Goal: Information Seeking & Learning: Learn about a topic

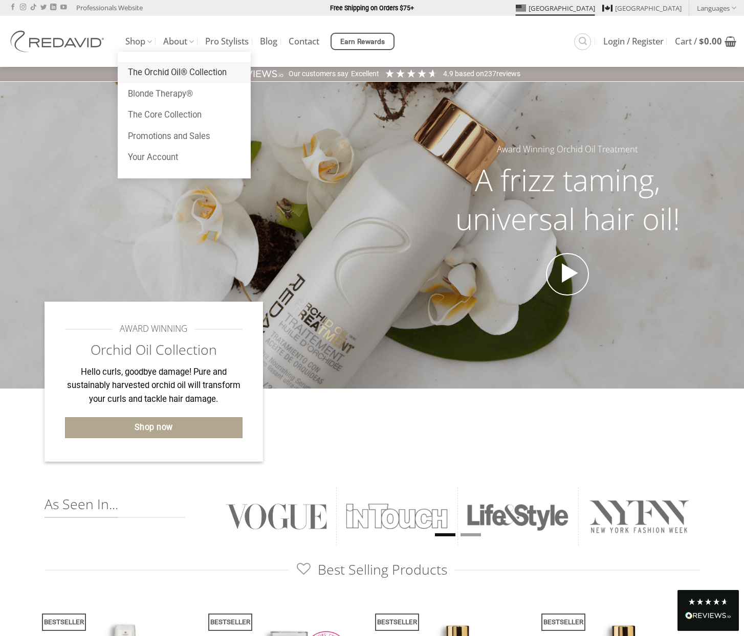
click at [171, 72] on link "The Orchid Oil® Collection" at bounding box center [184, 72] width 133 height 21
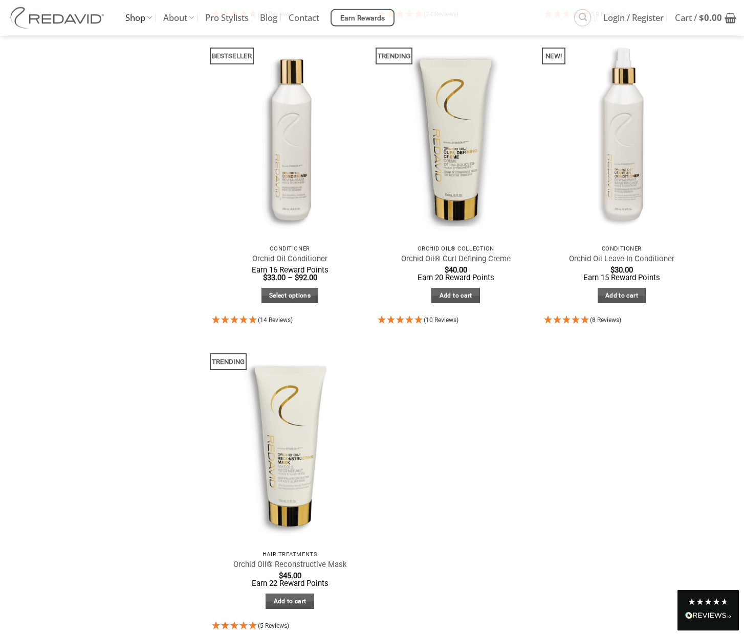
scroll to position [417, 0]
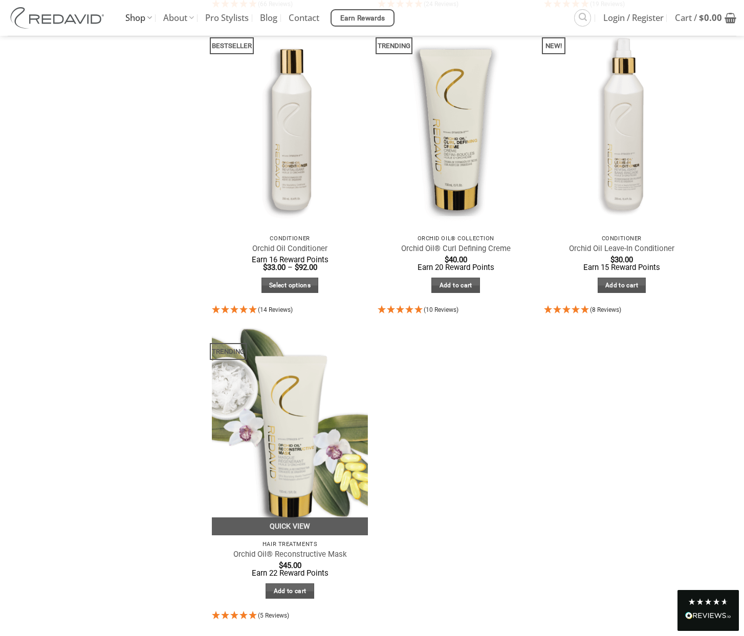
click at [325, 408] on img at bounding box center [290, 432] width 156 height 208
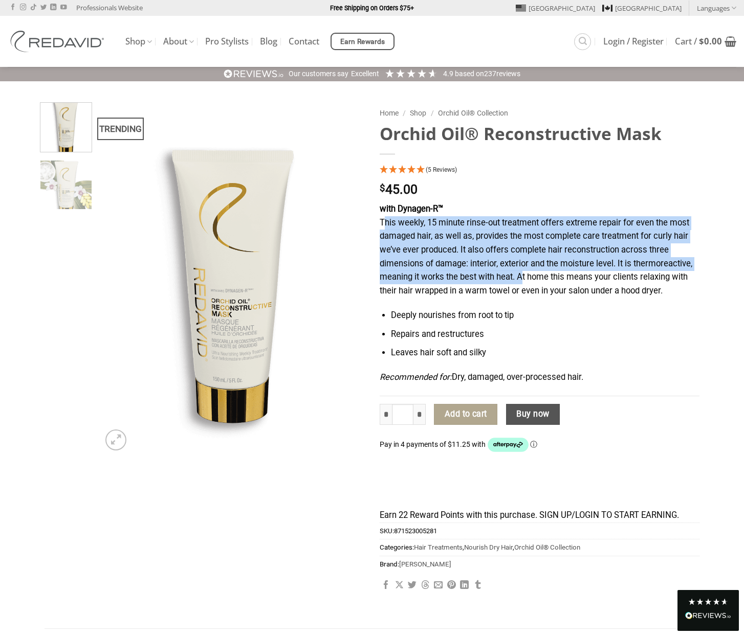
drag, startPoint x: 0, startPoint y: 0, endPoint x: 519, endPoint y: 282, distance: 590.4
click at [519, 282] on p "with Dynagen-R™ This weekly, 15 minute rinse-out treatment offers extreme repai…" at bounding box center [540, 250] width 320 height 95
copy p "This weekly, 15 minute rinse-out treatment offers extreme repair for even the m…"
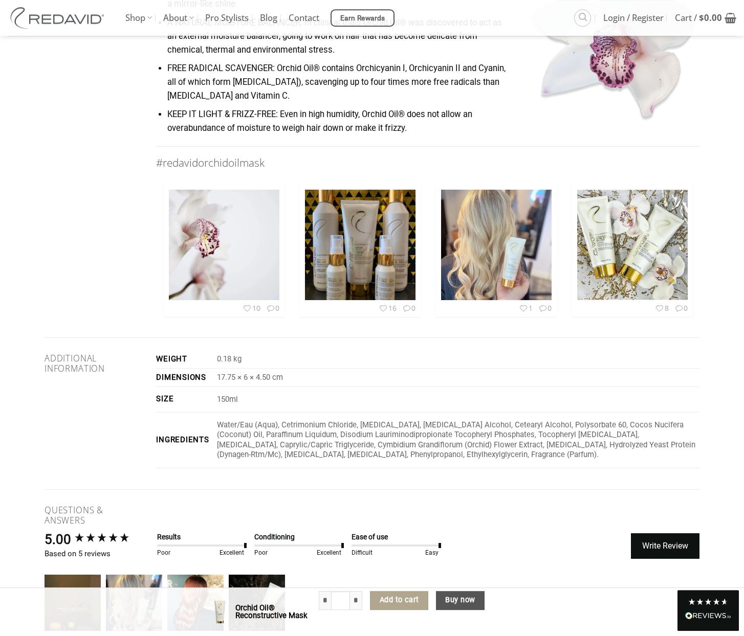
scroll to position [1670, 0]
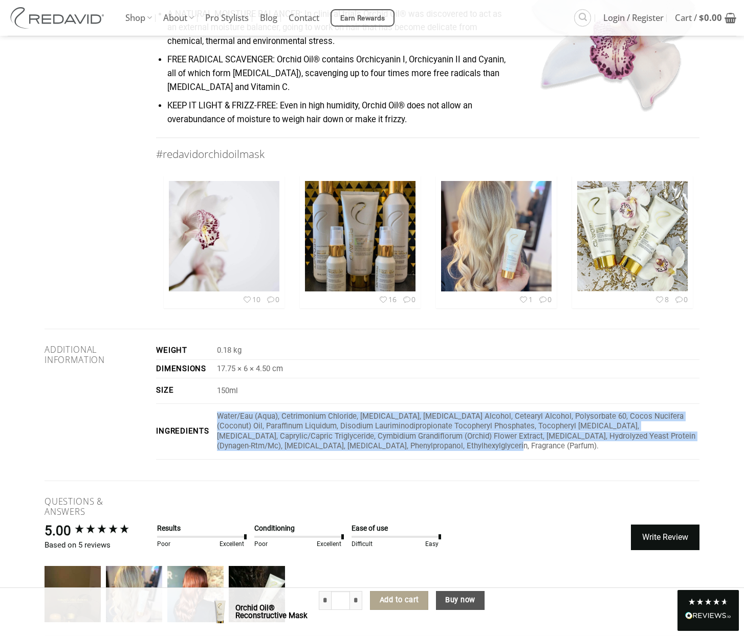
drag, startPoint x: 446, startPoint y: 455, endPoint x: 218, endPoint y: 424, distance: 229.9
click at [218, 424] on p "Water/Eau (Aqua), Cetrimonium Chloride, [MEDICAL_DATA], [MEDICAL_DATA] Alcohol,…" at bounding box center [458, 432] width 482 height 40
copy p "Water/Eau (Aqua), Cetrimonium Chloride, [MEDICAL_DATA], [MEDICAL_DATA] Alcohol,…"
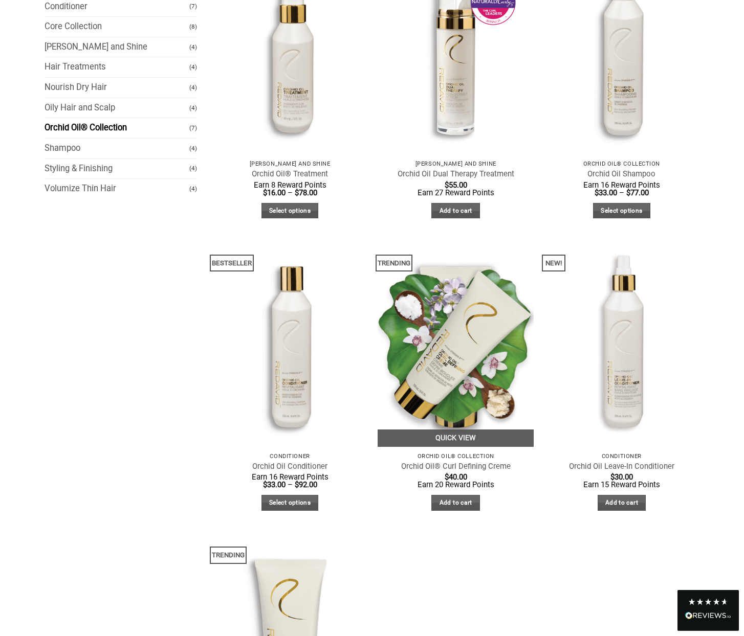
scroll to position [261, 0]
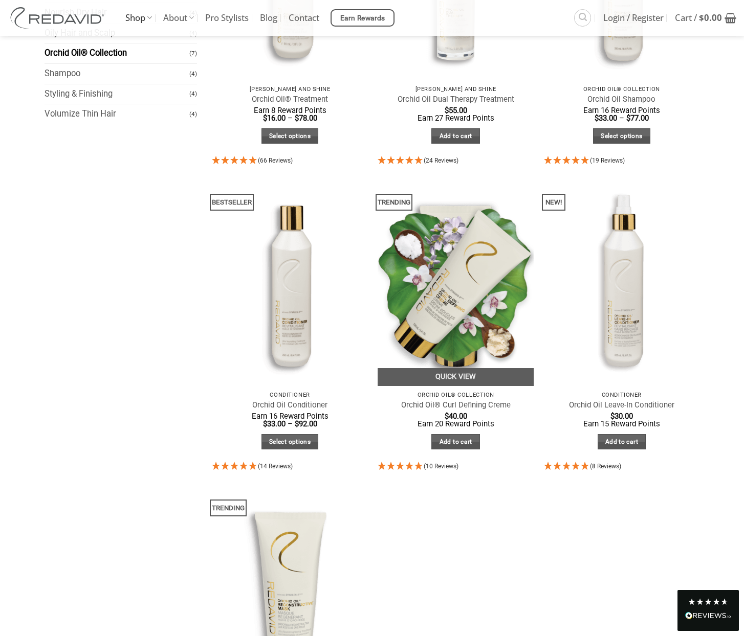
click at [437, 279] on img at bounding box center [456, 283] width 156 height 208
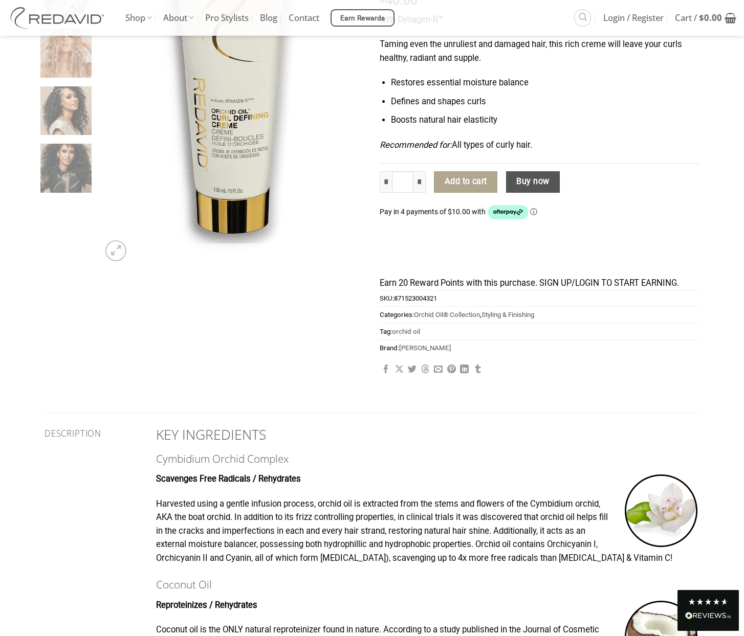
scroll to position [52, 0]
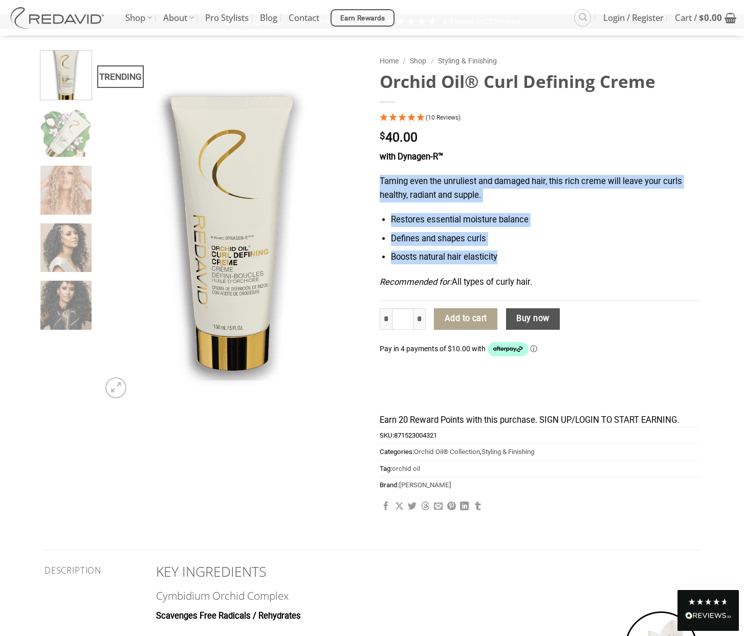
drag, startPoint x: 499, startPoint y: 261, endPoint x: 380, endPoint y: 178, distance: 144.8
click at [380, 178] on div "with Dynagen-R™ Taming even the unruliest and damaged hair, this rich creme wil…" at bounding box center [540, 225] width 320 height 150
copy div "Taming even the unruliest and damaged hair, this rich creme will leave your cur…"
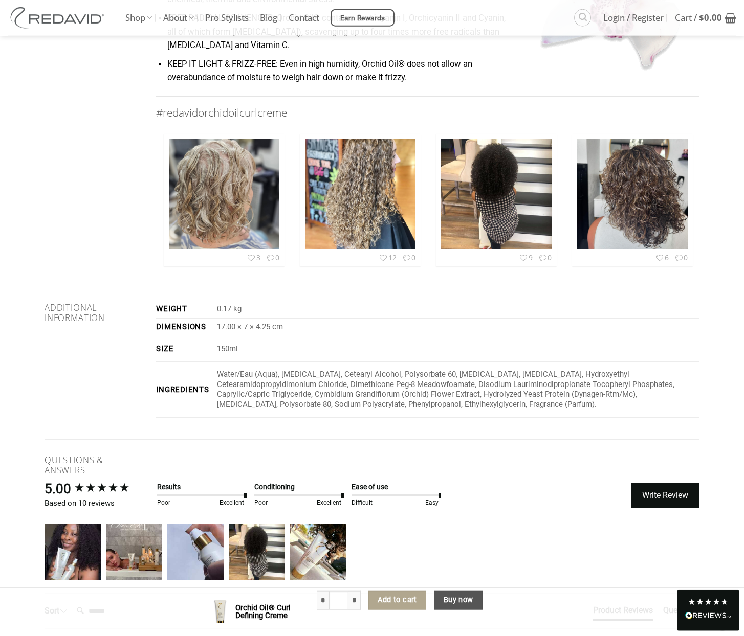
scroll to position [1513, 0]
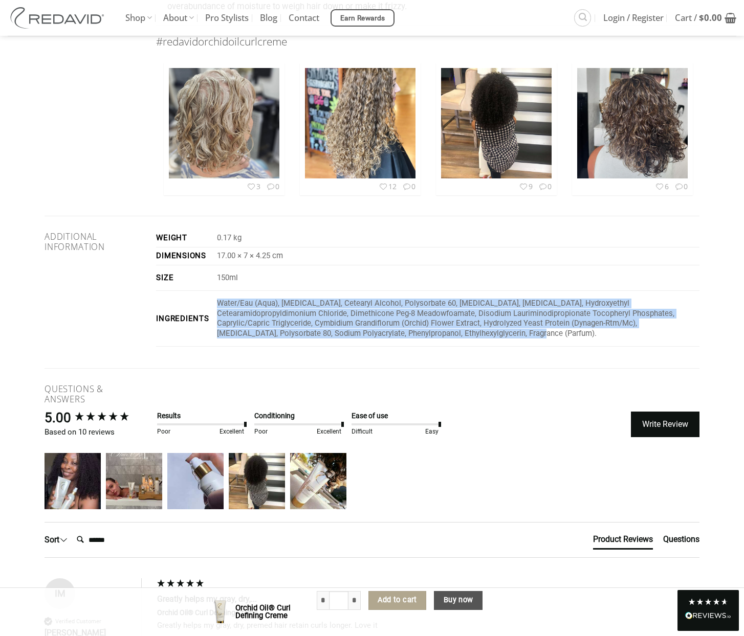
drag, startPoint x: 470, startPoint y: 343, endPoint x: 219, endPoint y: 311, distance: 252.7
click at [219, 311] on p "Water/Eau (Aqua), Petrolatum, Cetearyl Alcohol, Polysorbate 60, Glycerin, Behen…" at bounding box center [458, 319] width 482 height 40
copy p "Water/Eau (Aqua), Petrolatum, Cetearyl Alcohol, Polysorbate 60, Glycerin, Behen…"
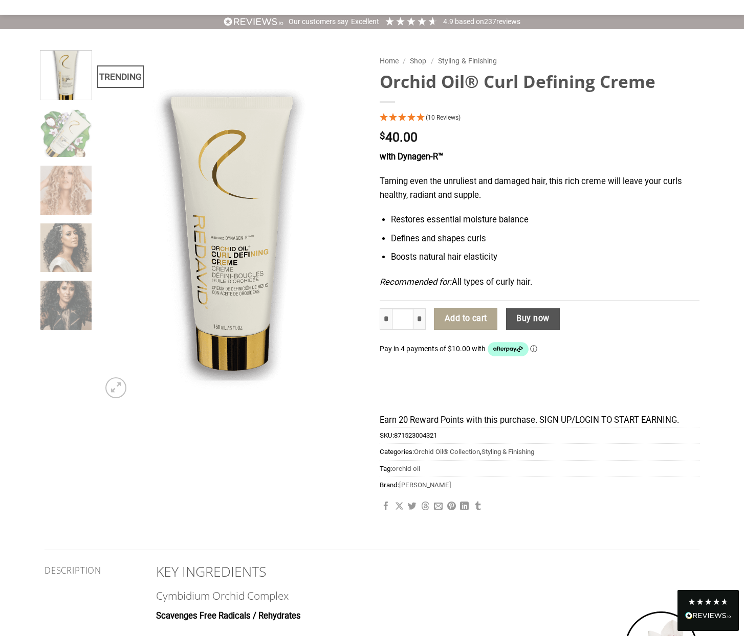
scroll to position [0, 0]
